Goal: Find contact information: Find contact information

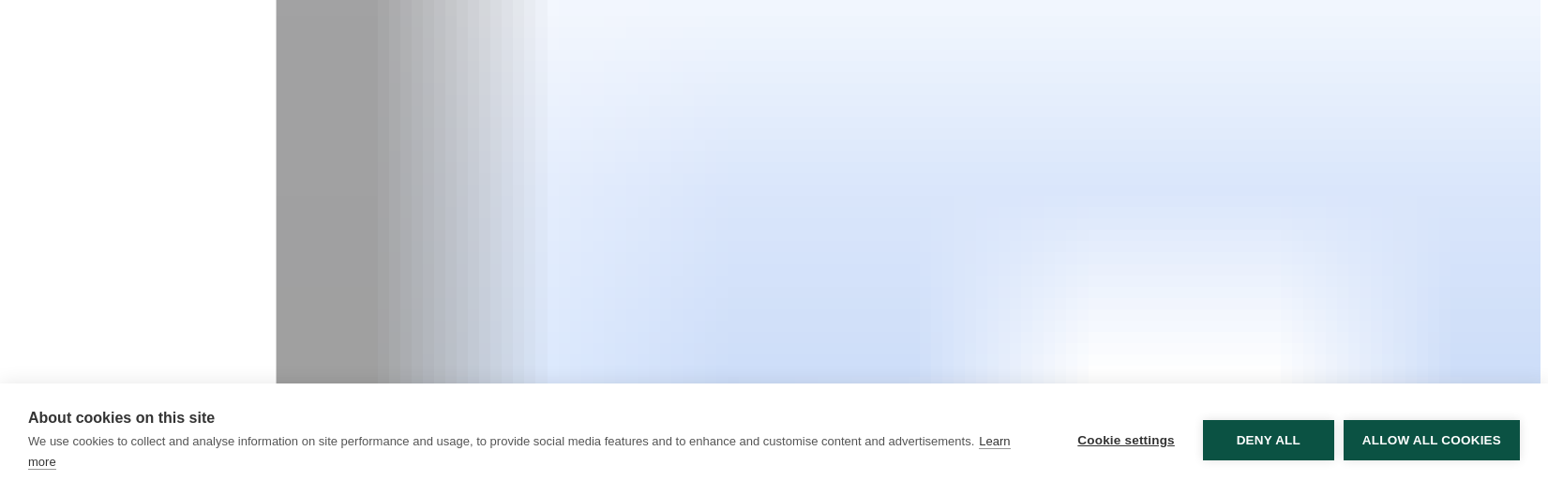
scroll to position [581, 0]
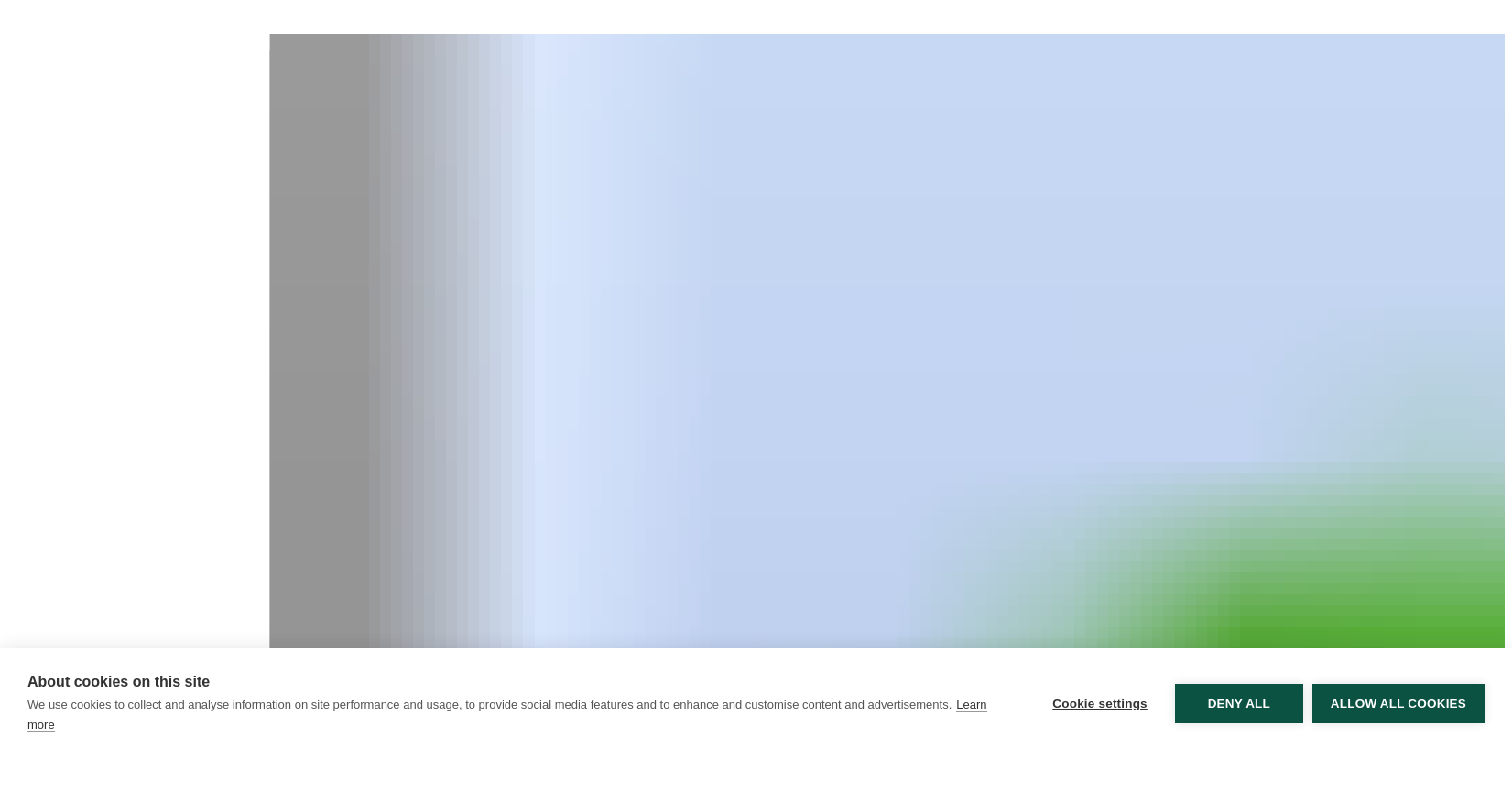
scroll to position [1572, 0]
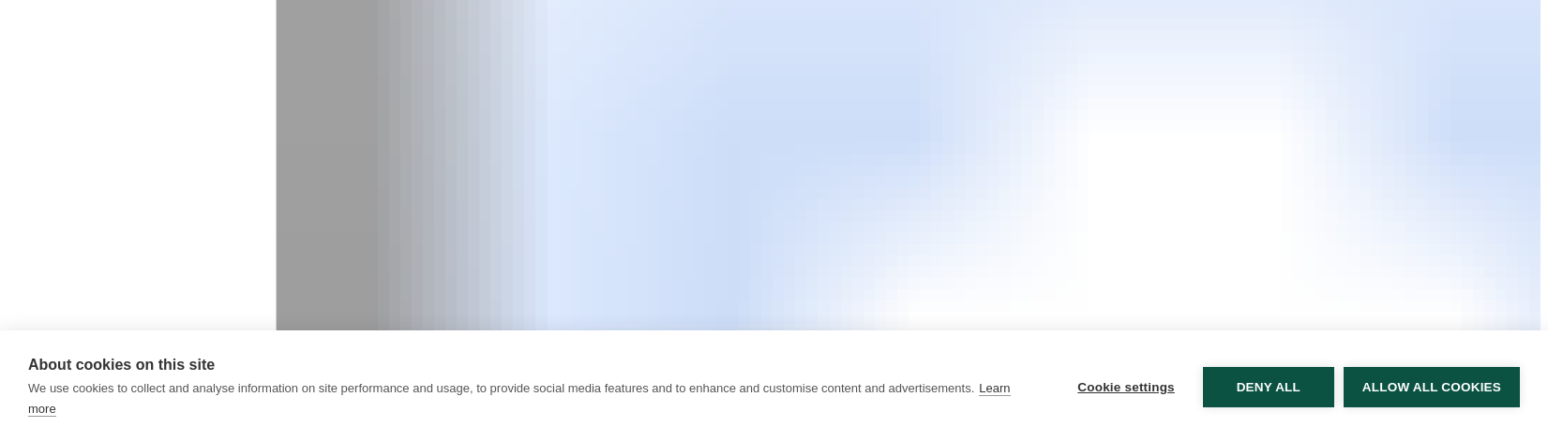
scroll to position [704, 0]
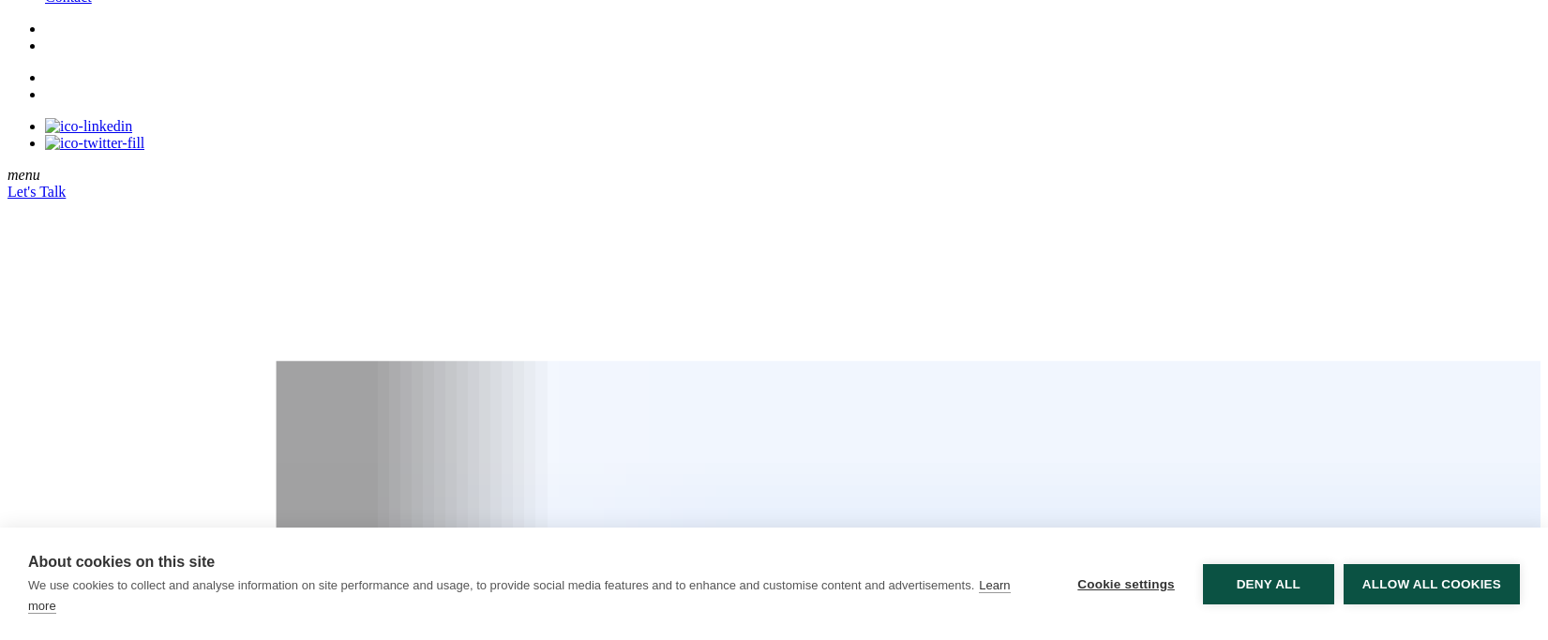
scroll to position [102, 0]
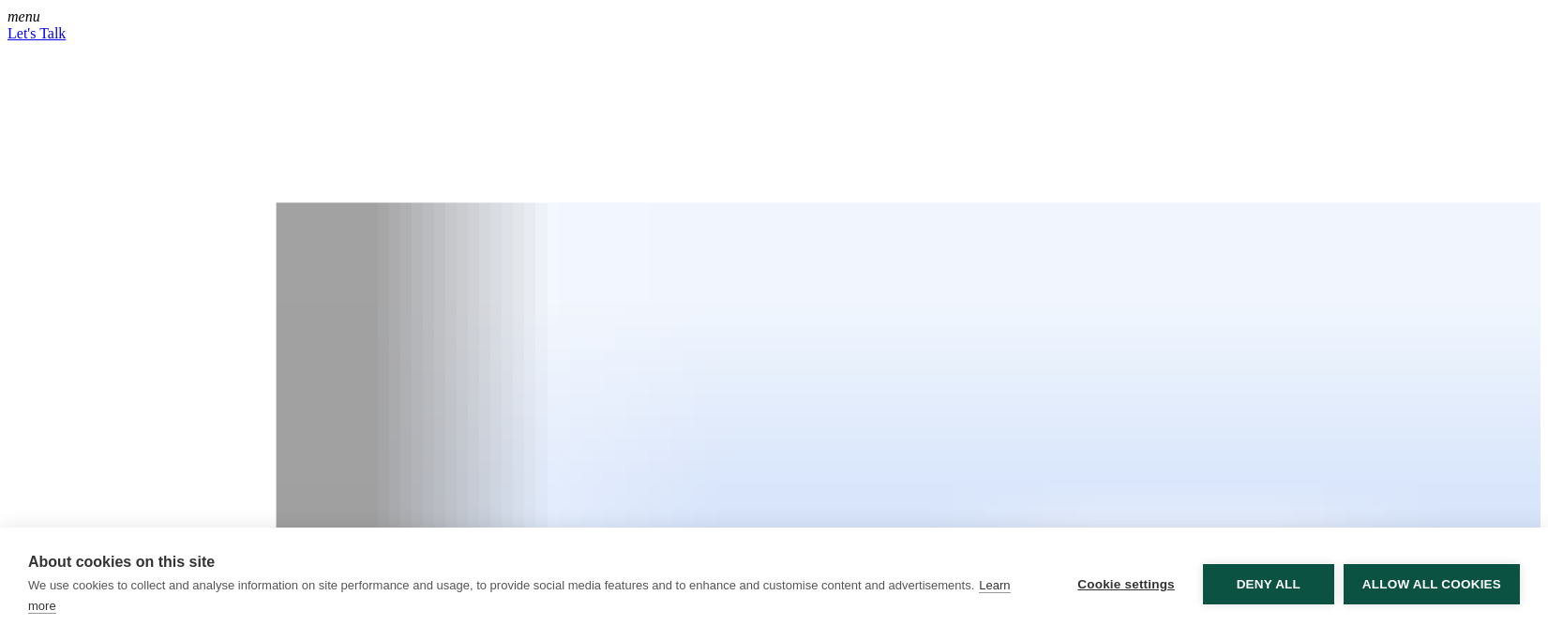
scroll to position [290, 0]
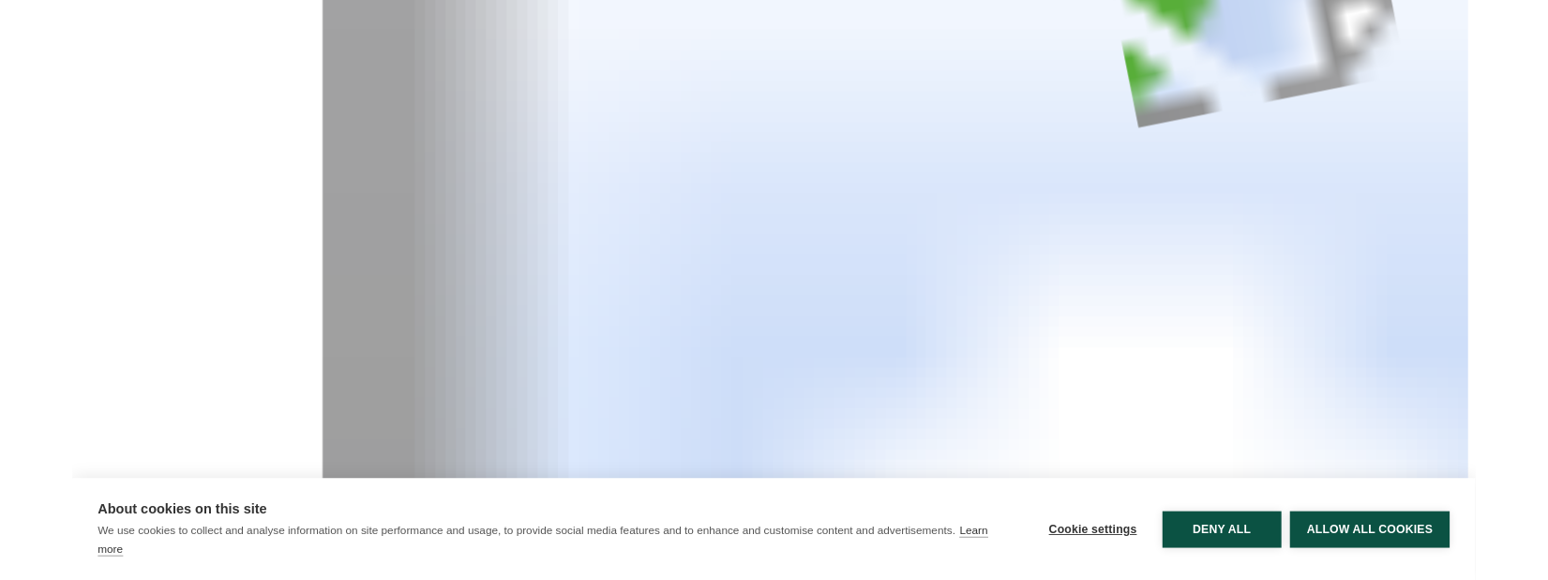
scroll to position [553, 0]
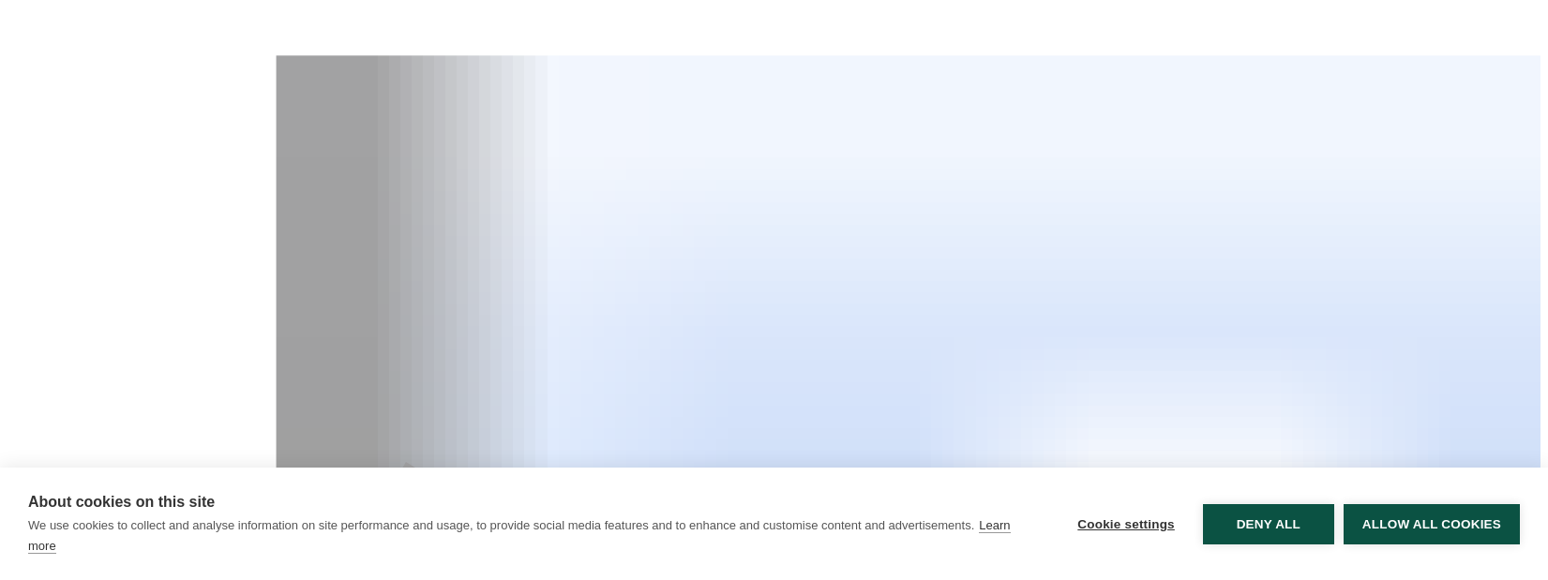
scroll to position [413, 0]
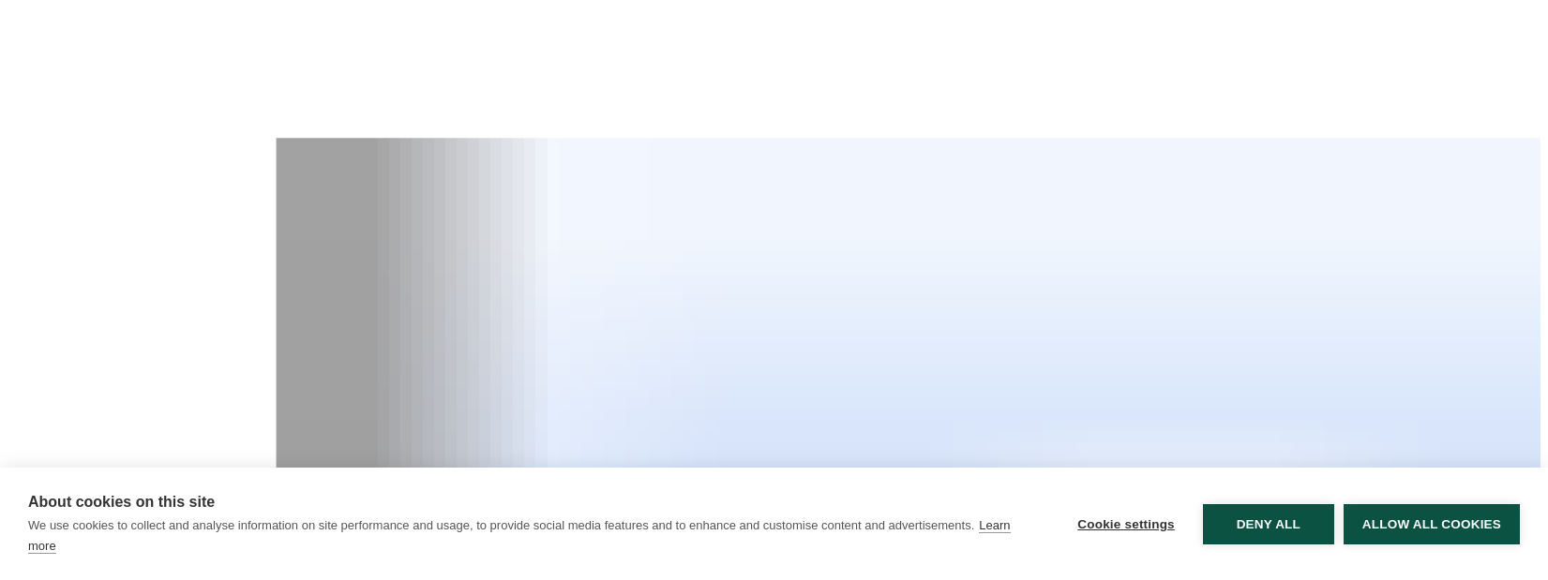
scroll to position [398, 0]
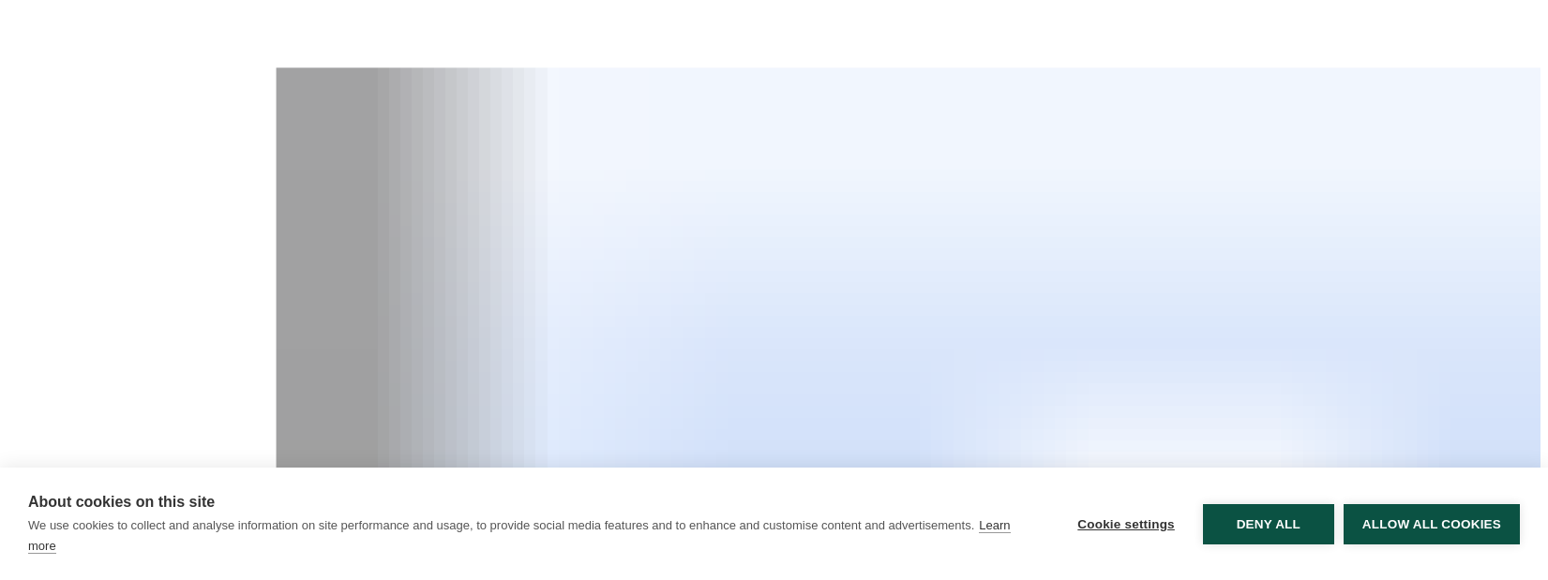
scroll to position [400, 0]
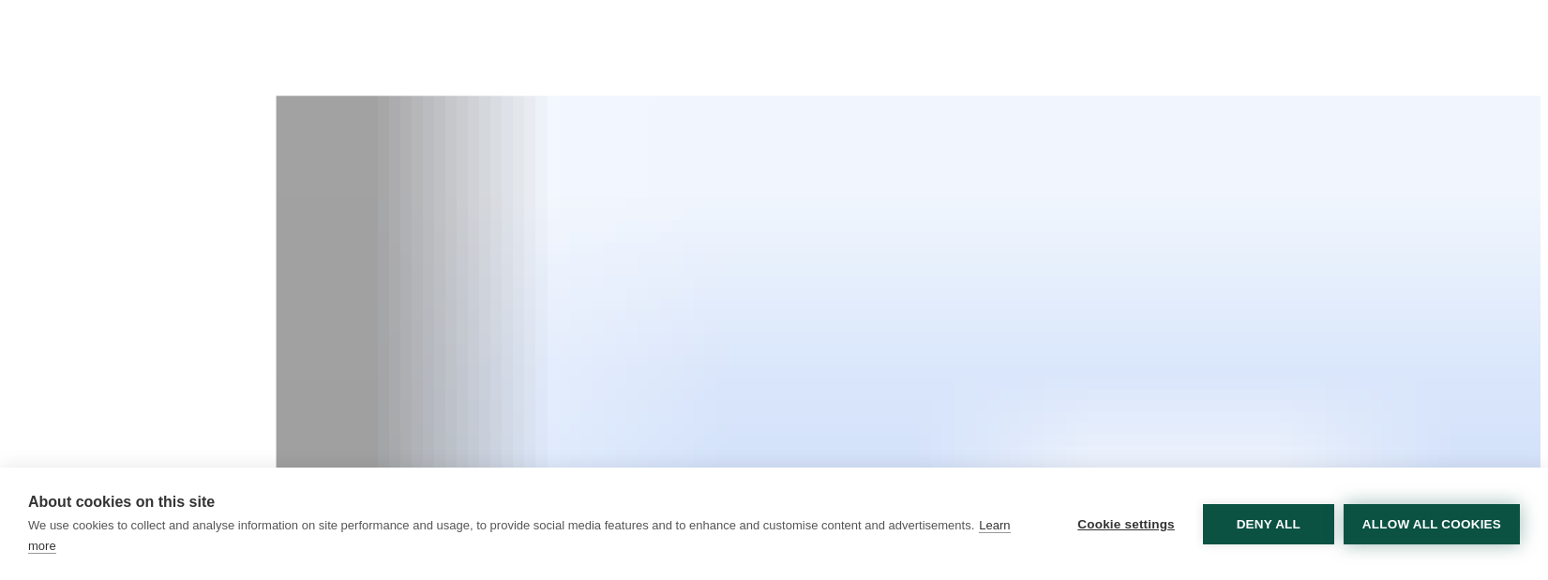
click at [1379, 532] on button "Allow all cookies" at bounding box center [1431, 524] width 176 height 40
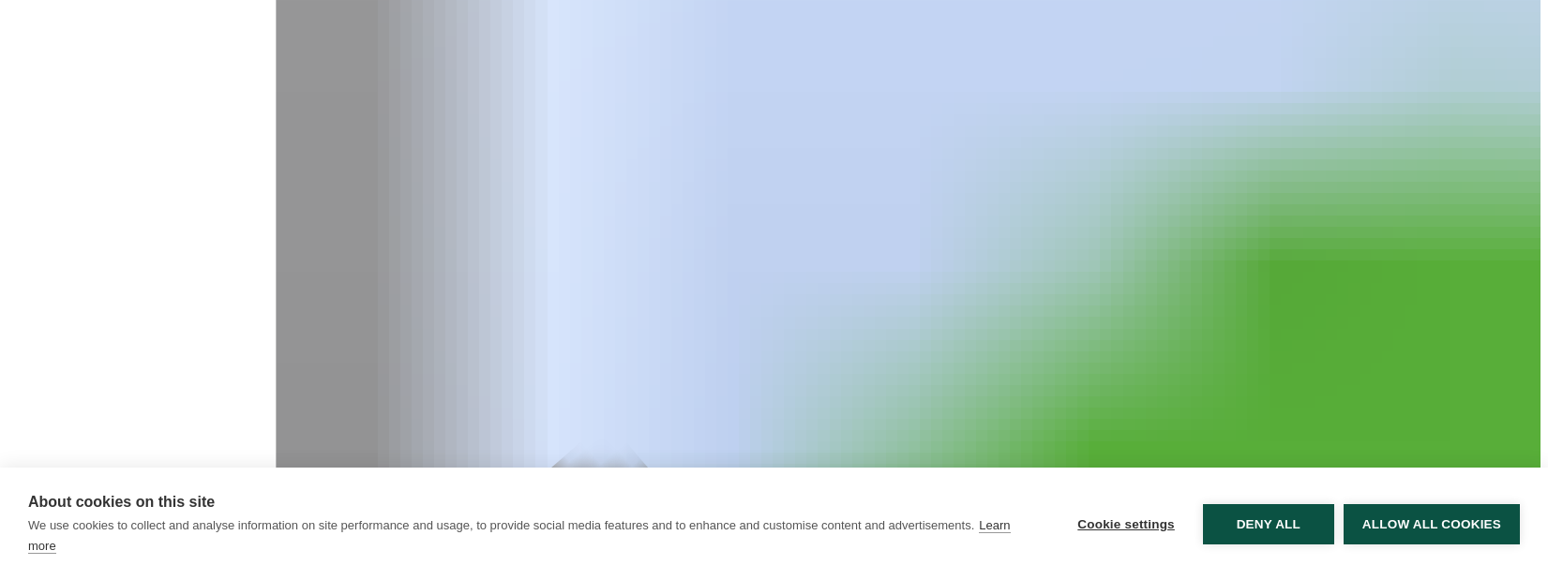
scroll to position [1943, 0]
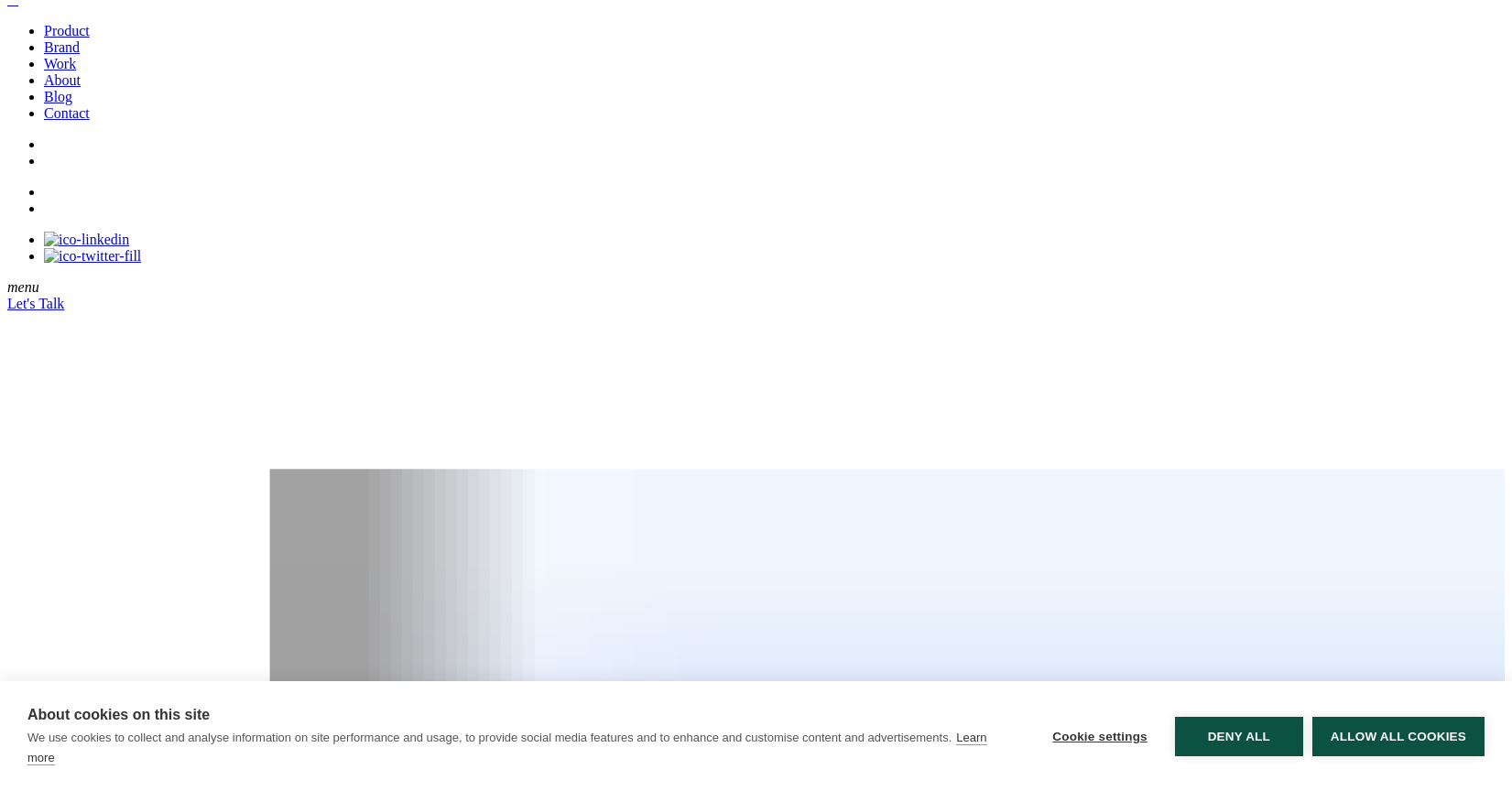
scroll to position [0, 0]
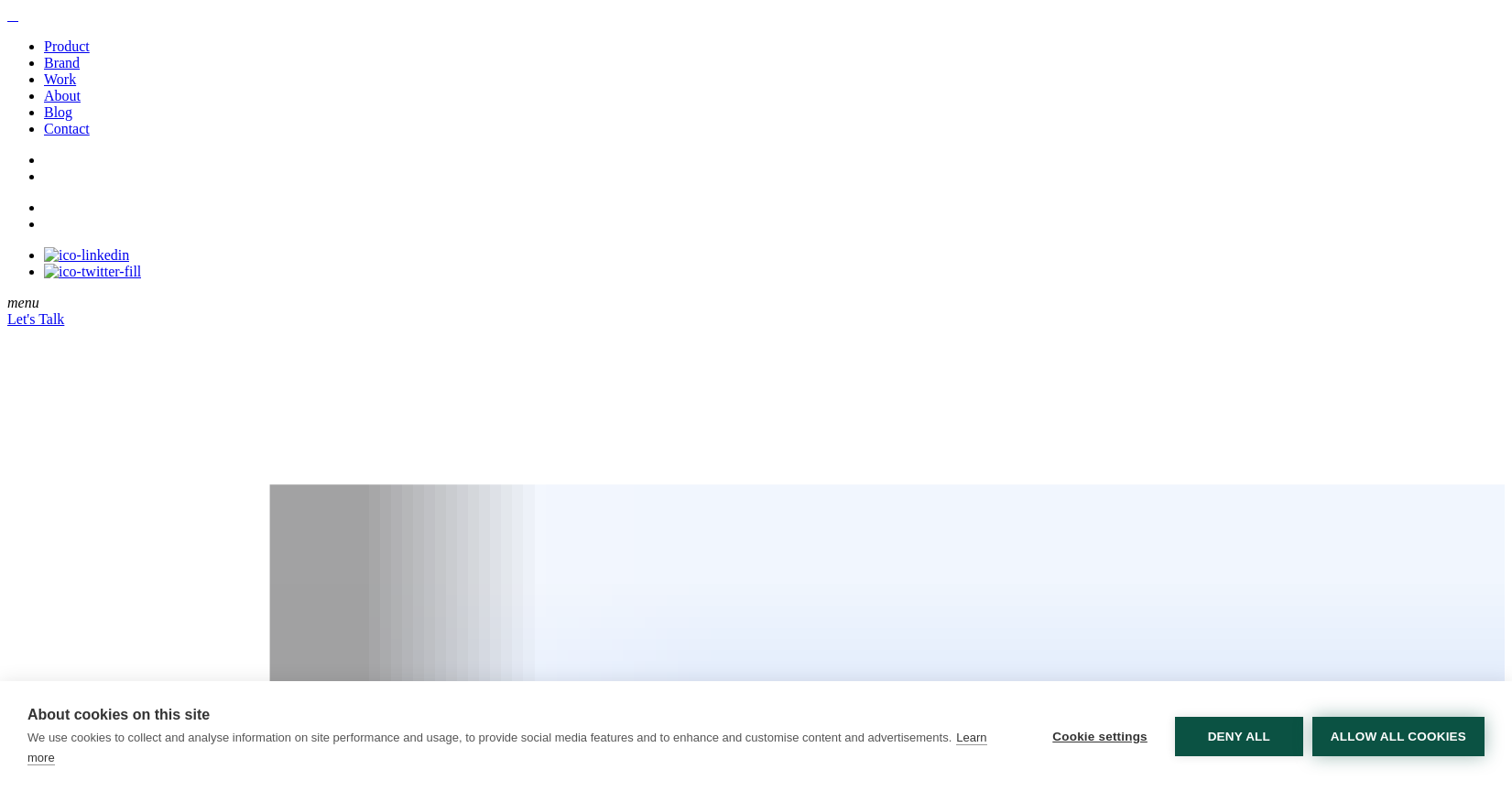
click at [1428, 565] on button "Allow all cookies" at bounding box center [1398, 736] width 172 height 39
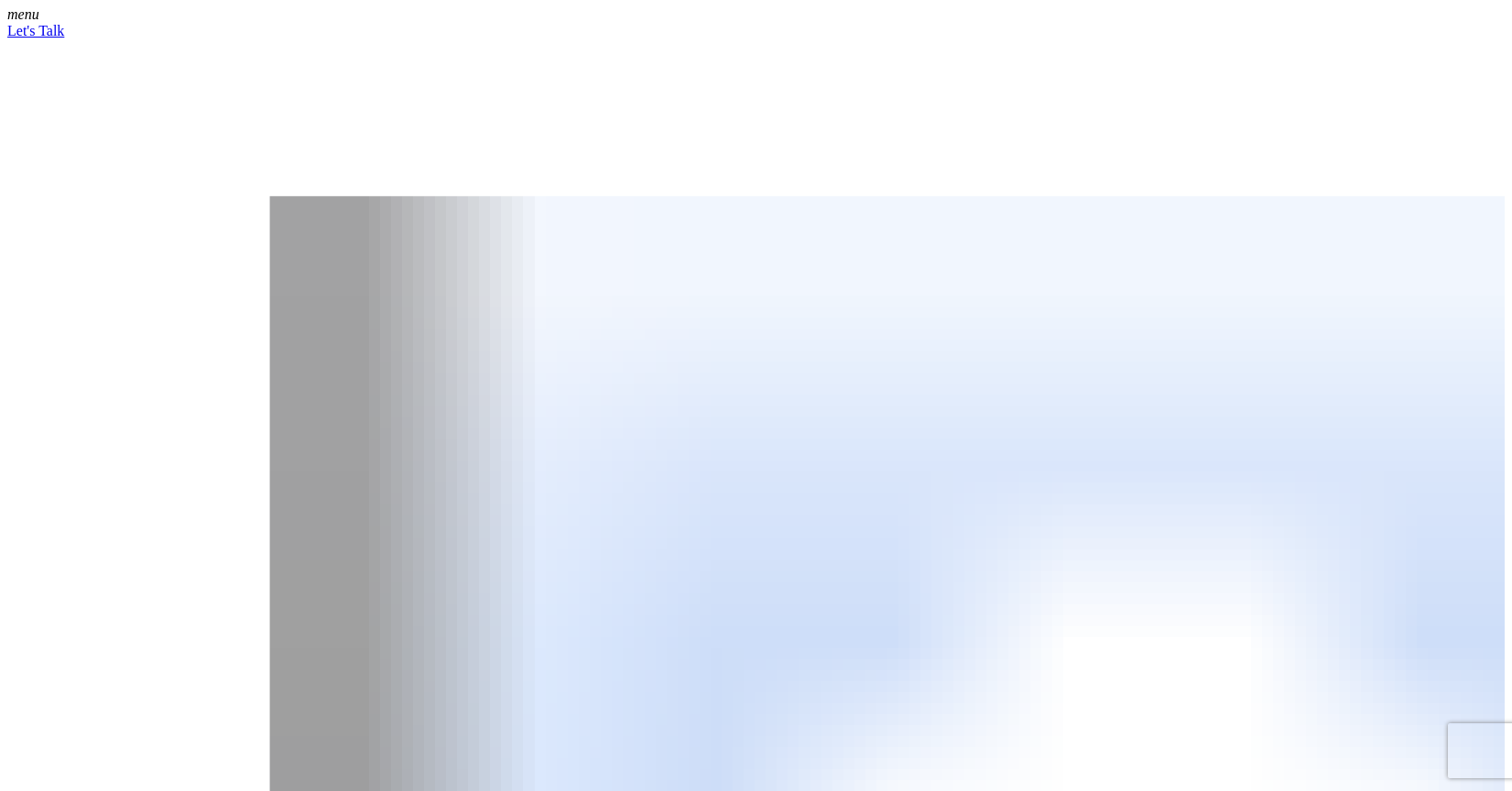
scroll to position [253, 0]
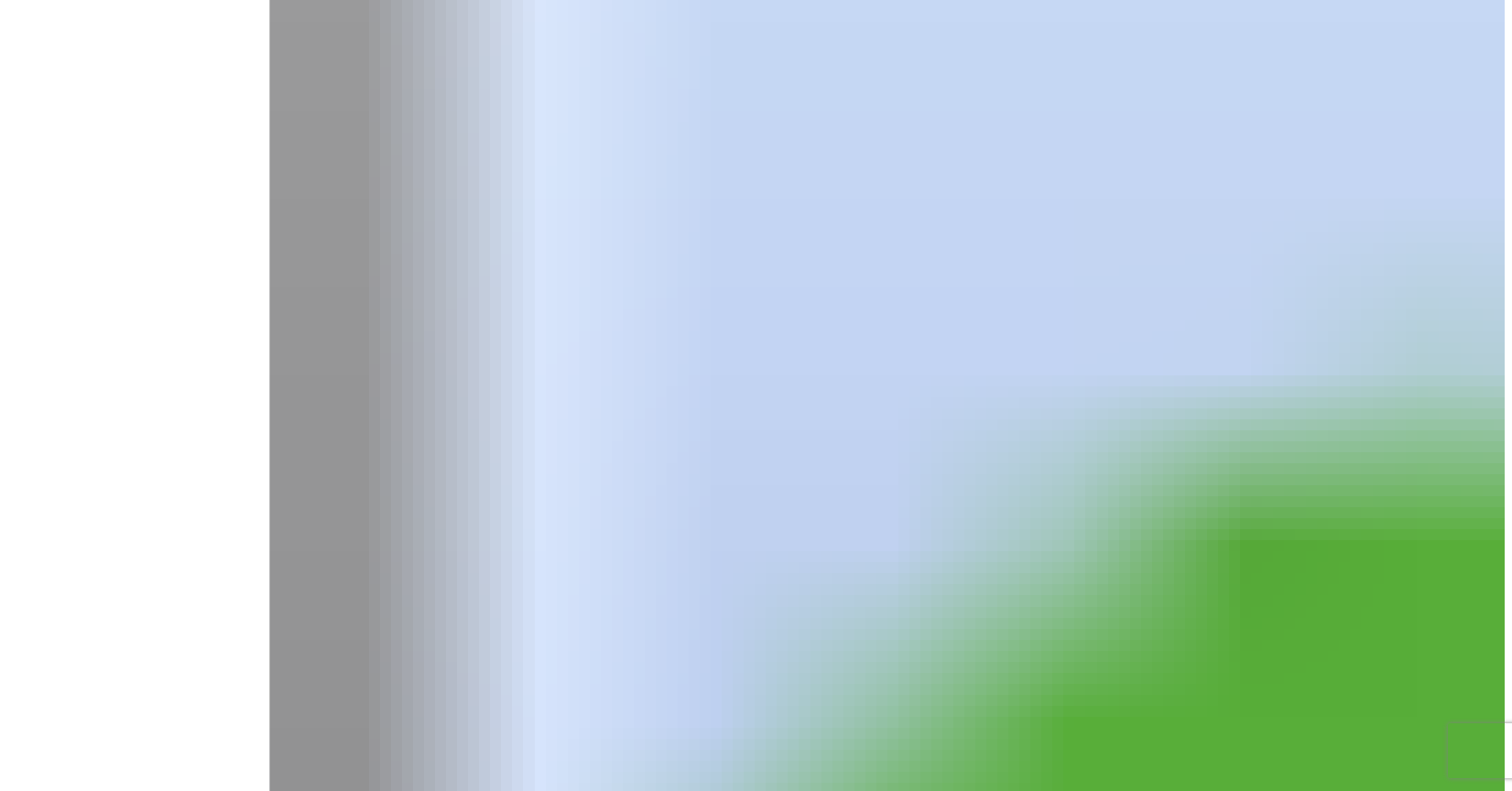
scroll to position [1628, 0]
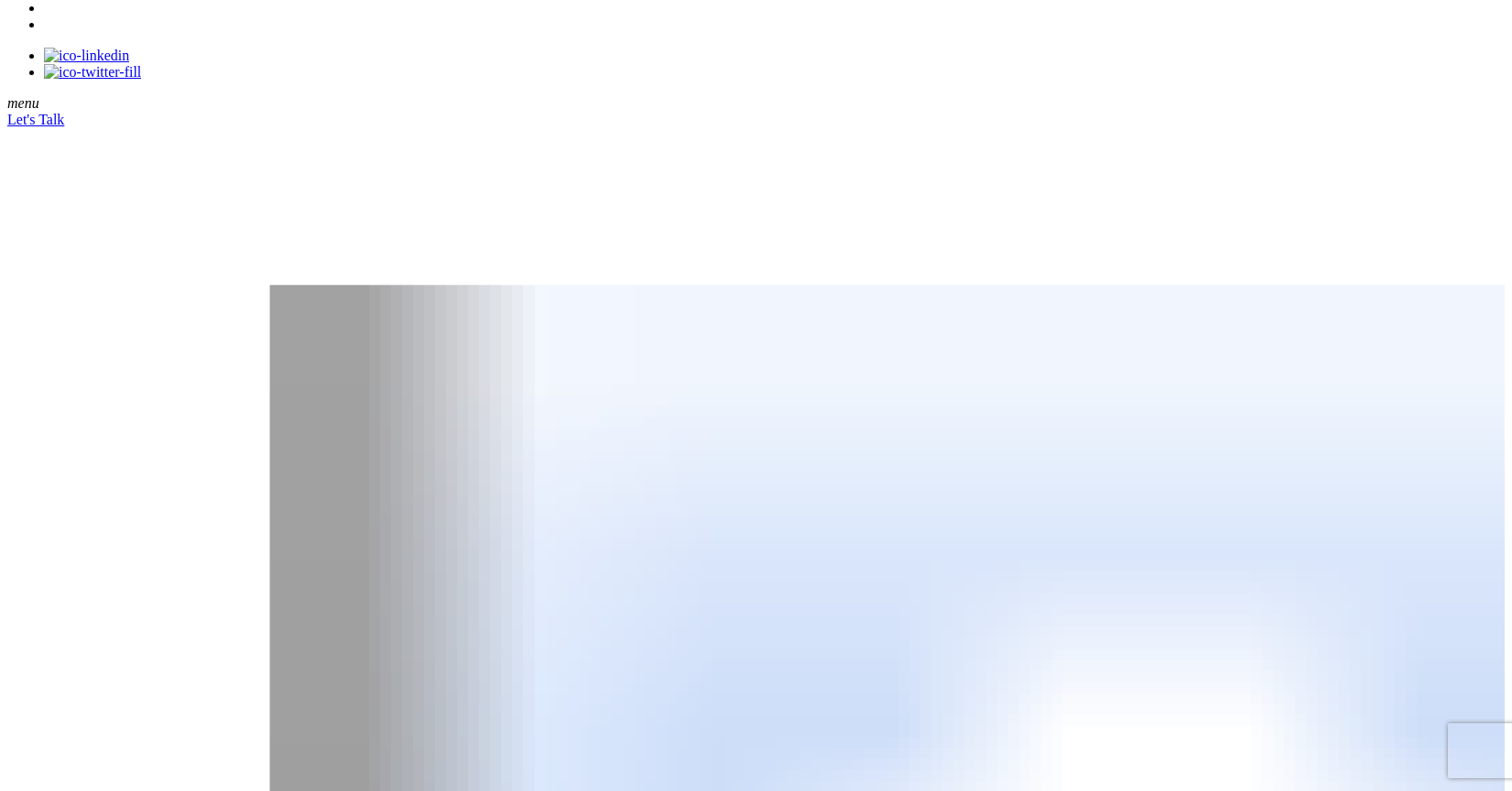
scroll to position [0, 0]
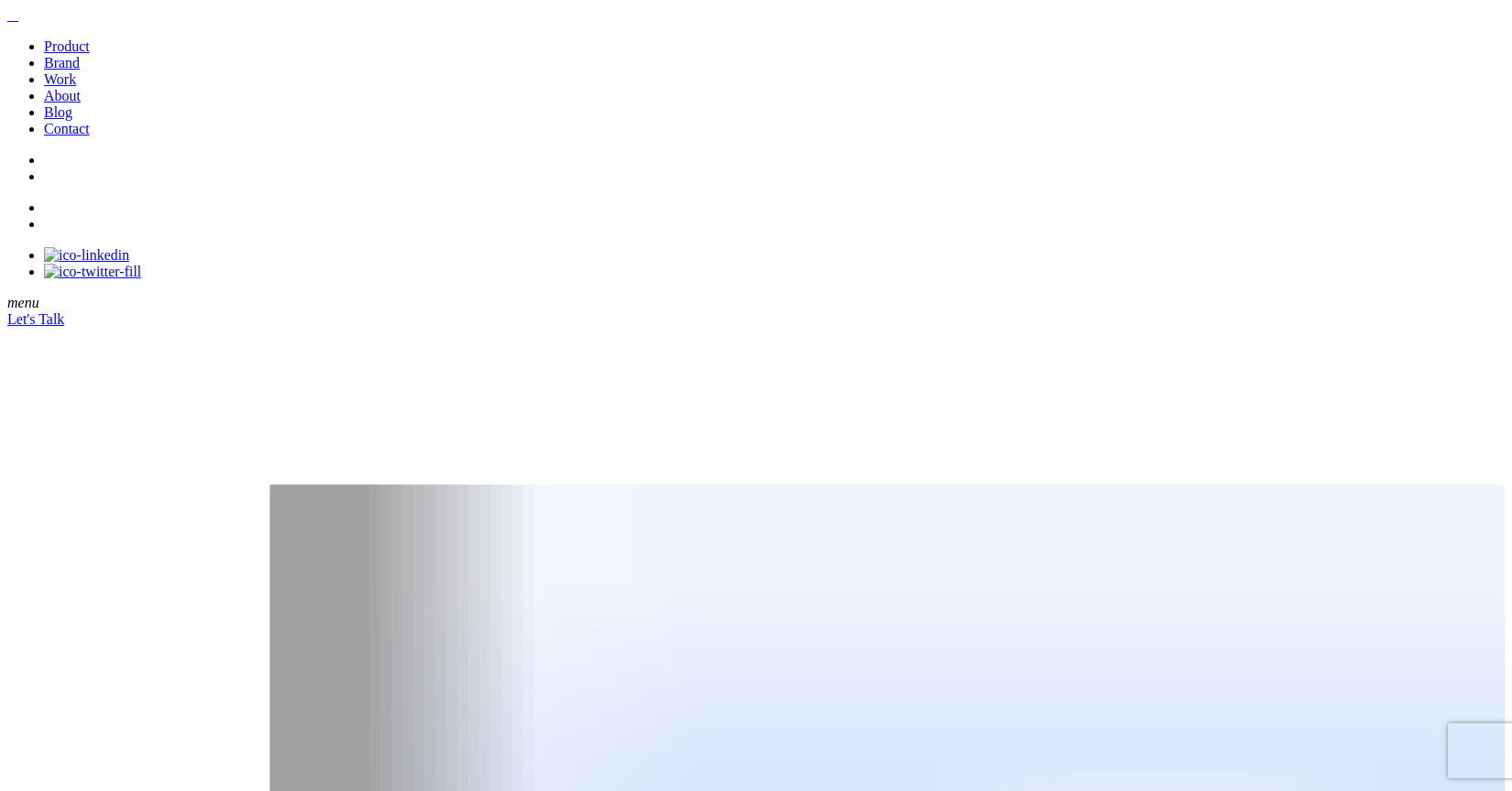
click at [80, 70] on link "Brand" at bounding box center [62, 62] width 36 height 16
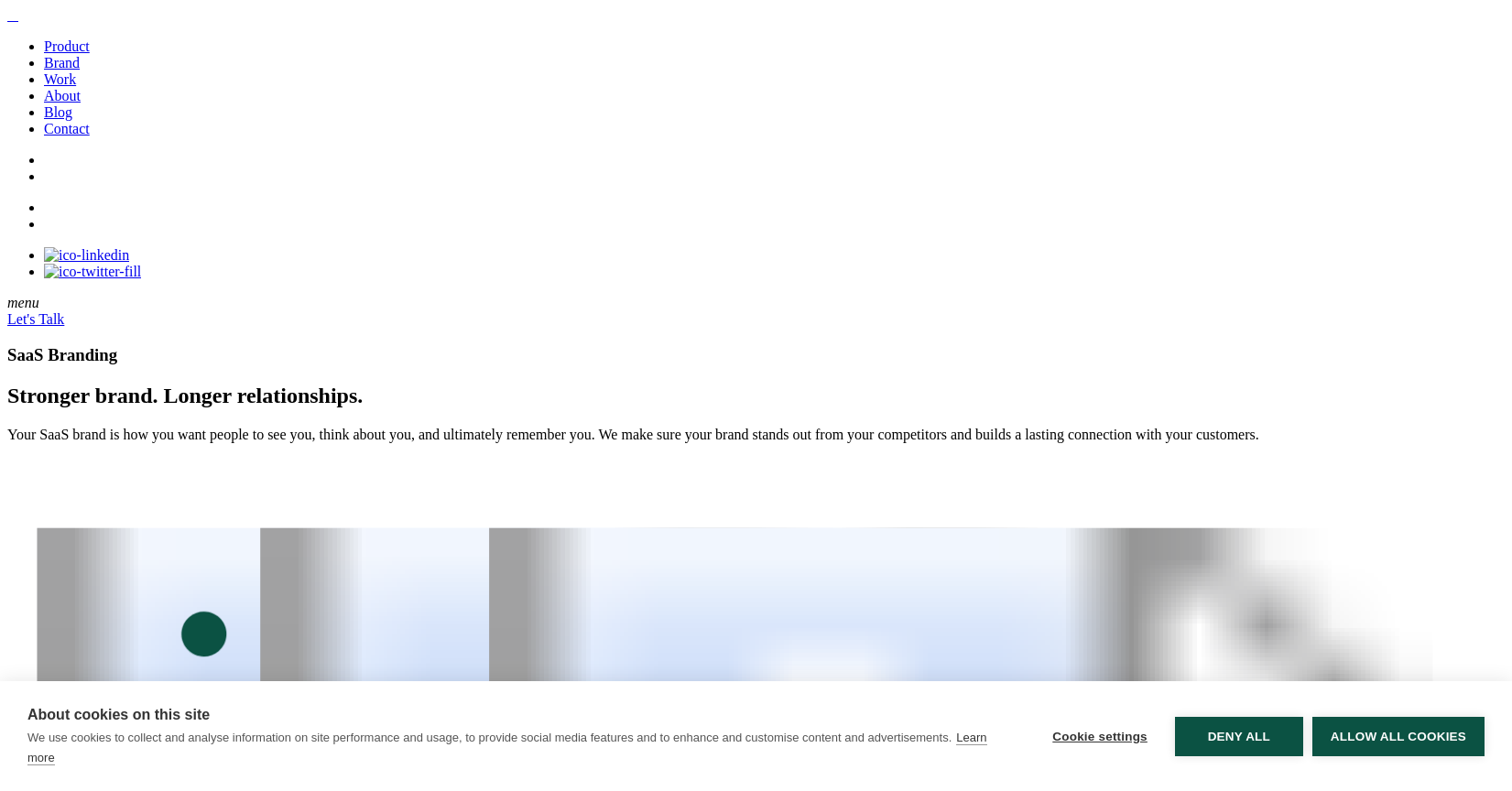
click at [64, 312] on link "Let's Talk" at bounding box center [36, 319] width 57 height 16
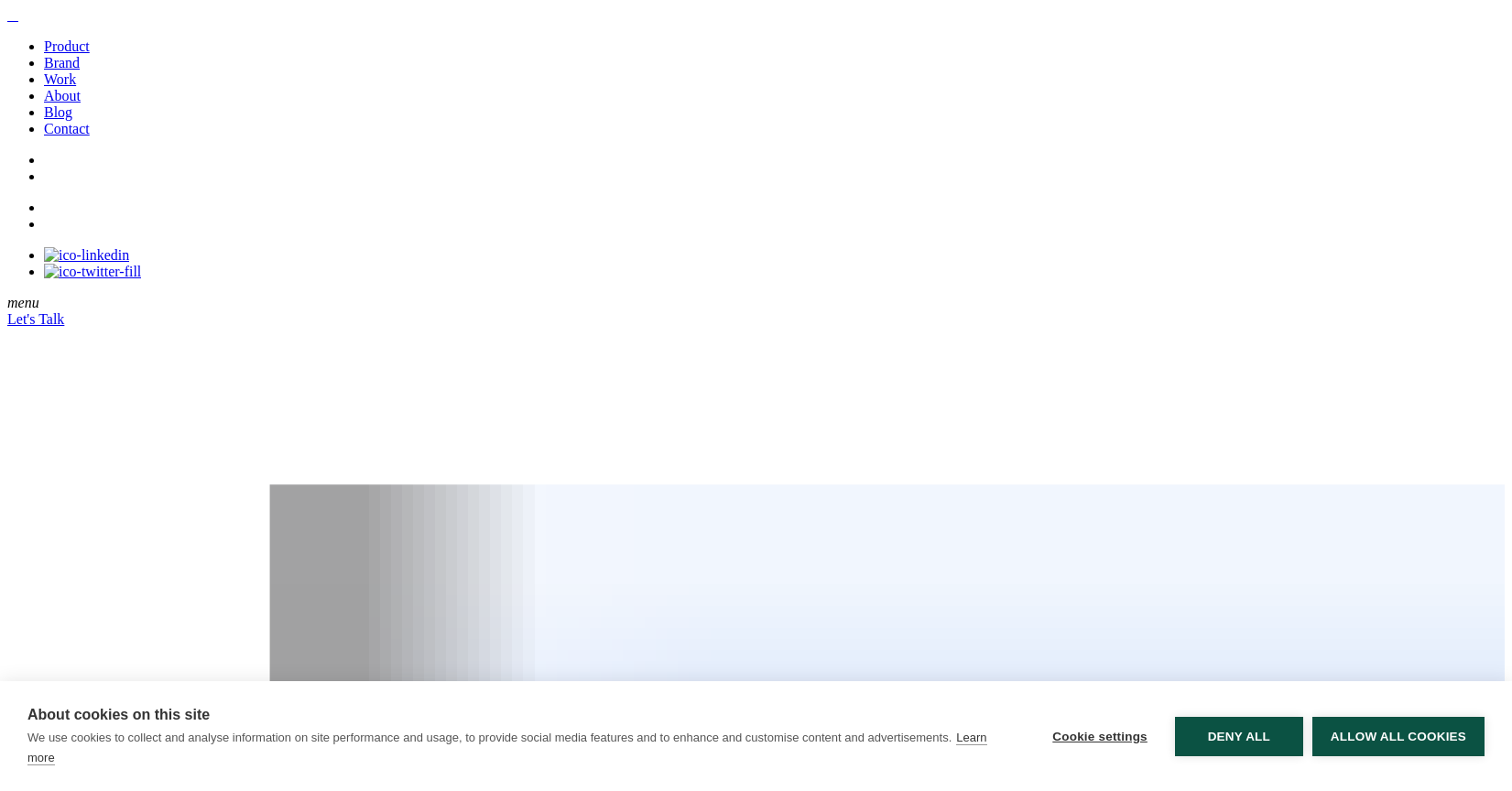
scroll to position [66, 0]
